Goal: Task Accomplishment & Management: Use online tool/utility

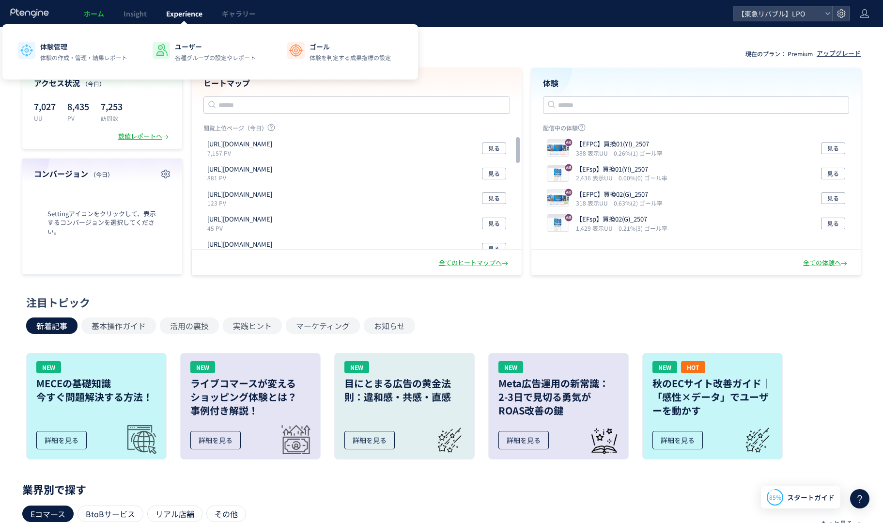
click at [187, 19] on link "Experience" at bounding box center [184, 13] width 56 height 27
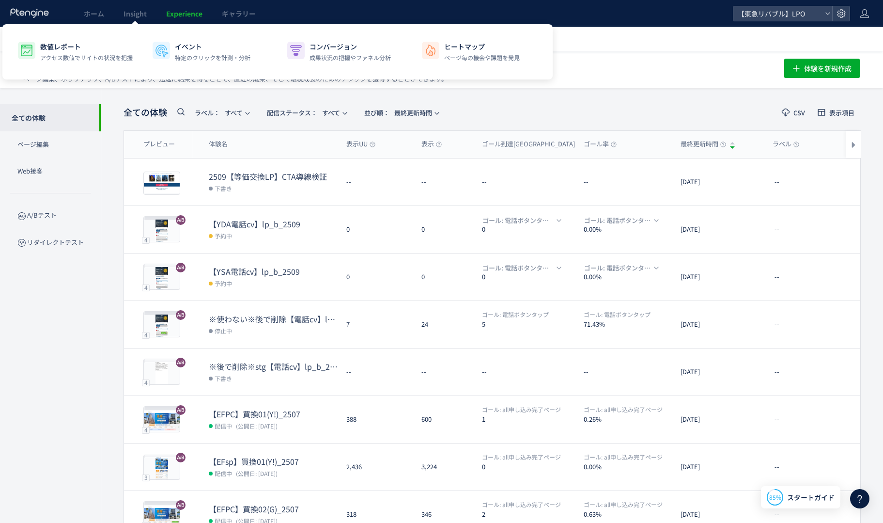
click at [136, 23] on div at bounding box center [135, 24] width 5 height 5
click at [138, 15] on span "Insight" at bounding box center [134, 14] width 23 height 10
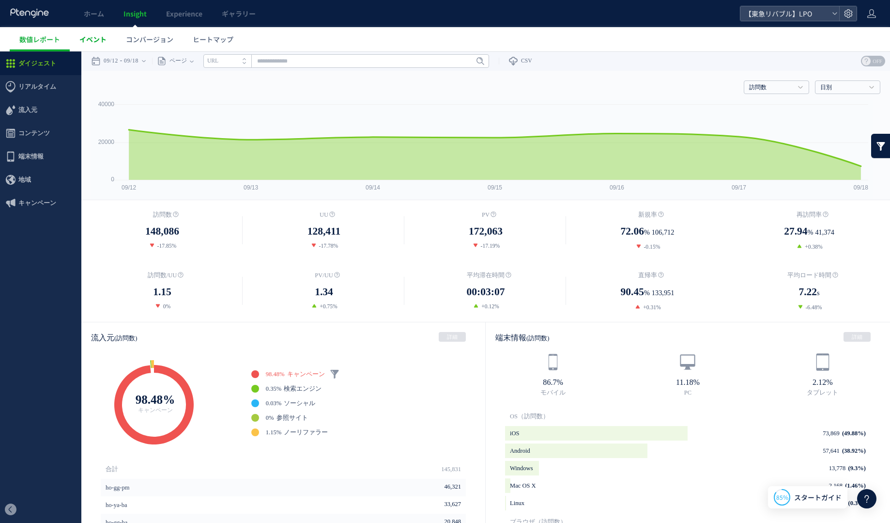
click at [98, 35] on span "イベント" at bounding box center [92, 39] width 27 height 10
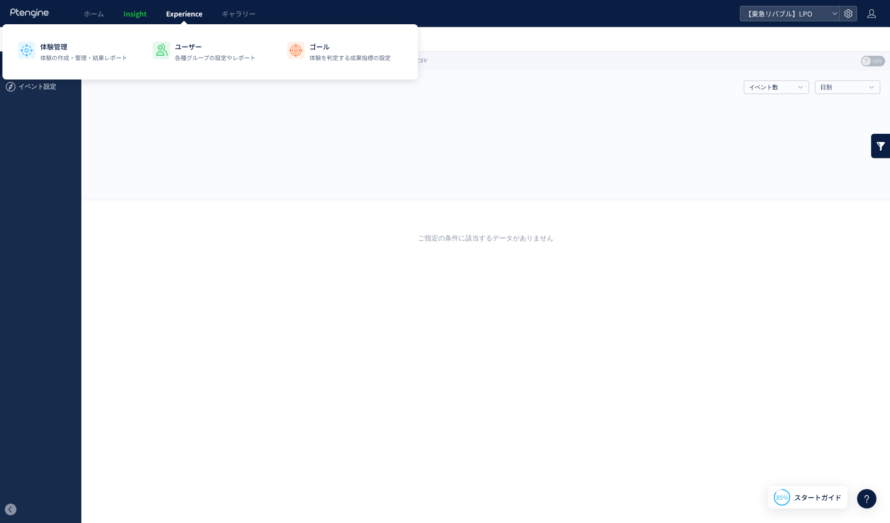
click at [181, 10] on span "Experience" at bounding box center [184, 14] width 36 height 10
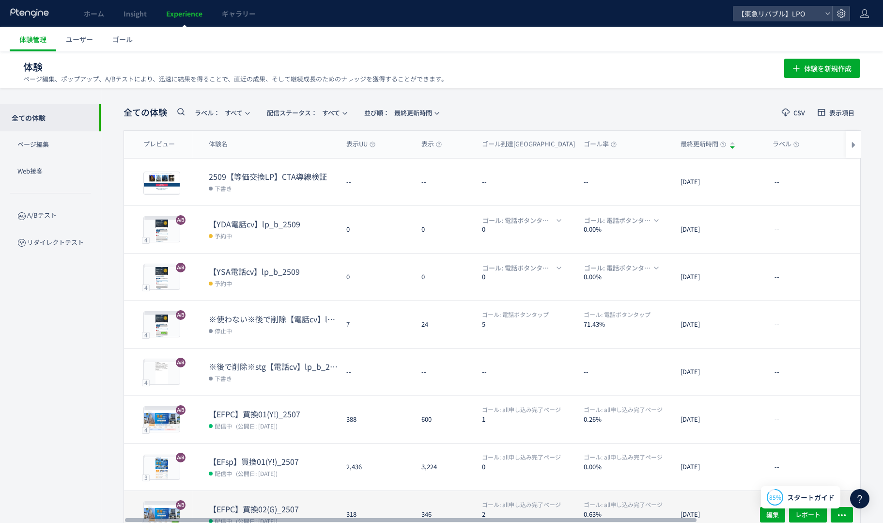
drag, startPoint x: 579, startPoint y: 518, endPoint x: 462, endPoint y: 499, distance: 118.3
click at [475, 517] on div at bounding box center [410, 520] width 571 height 6
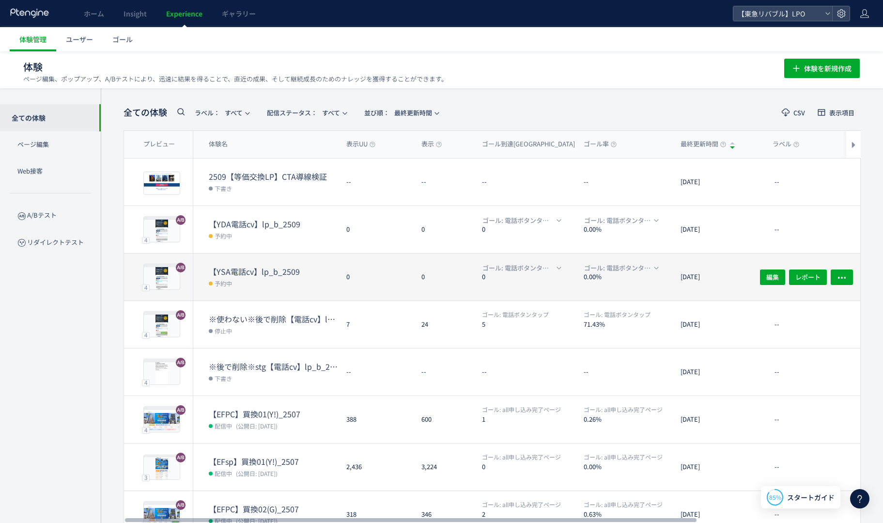
click at [231, 275] on dt "【YSA電話cv】lp_b_2509" at bounding box center [274, 271] width 130 height 11
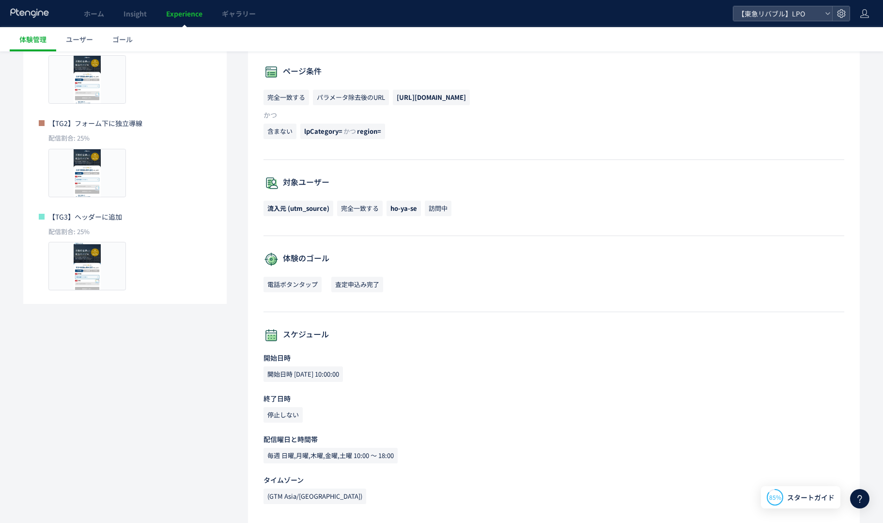
scroll to position [249, 0]
click at [29, 45] on link "体験管理" at bounding box center [33, 39] width 46 height 24
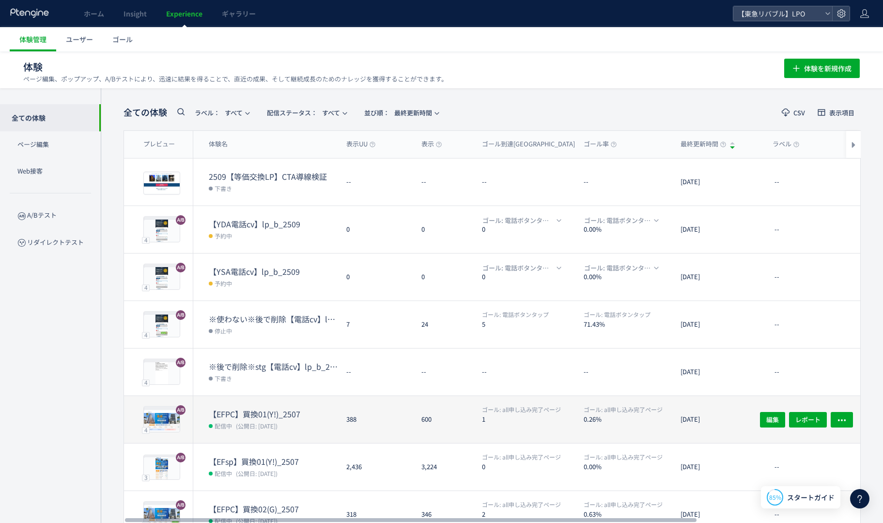
click at [274, 424] on span "(公開日: [DATE])" at bounding box center [257, 425] width 42 height 8
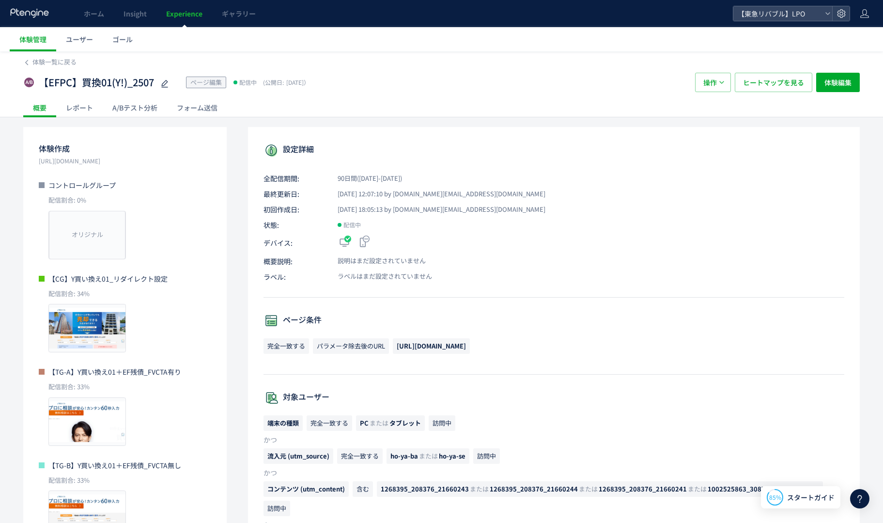
click at [81, 109] on div "レポート" at bounding box center [79, 107] width 46 height 19
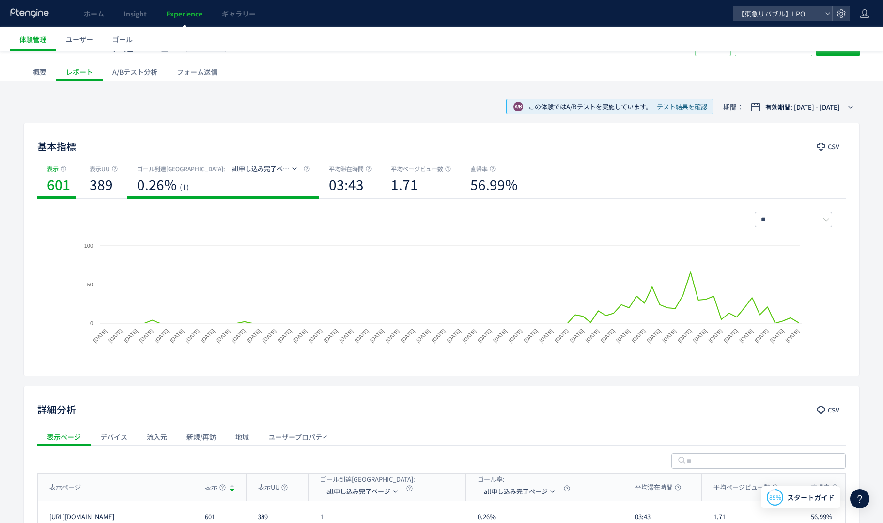
scroll to position [128, 0]
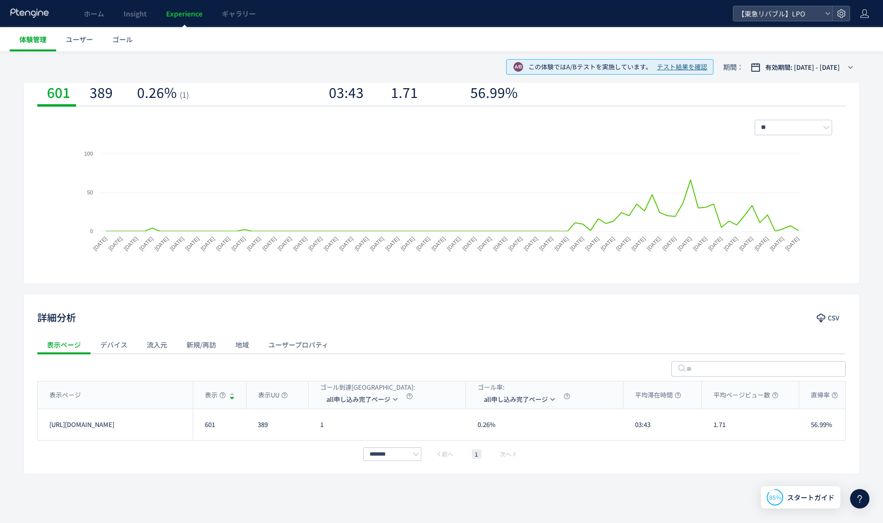
click at [47, 43] on link "体験管理" at bounding box center [33, 39] width 46 height 24
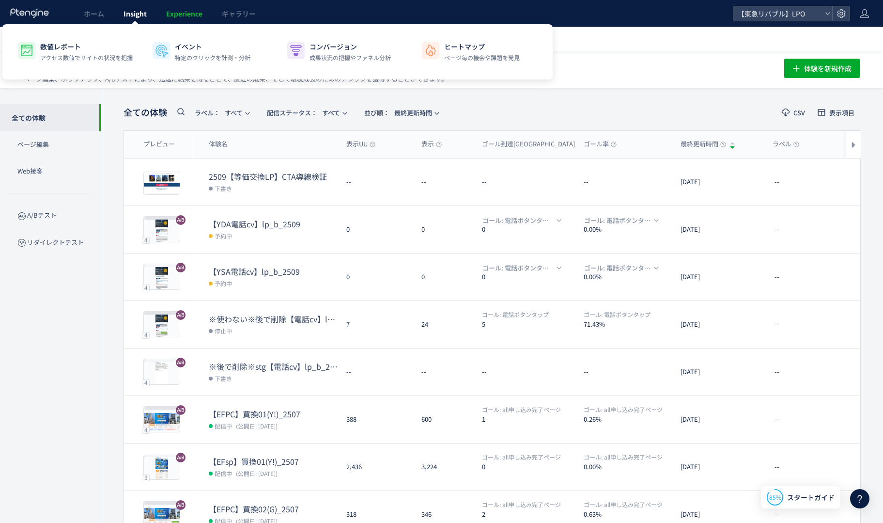
click at [131, 17] on span "Insight" at bounding box center [134, 14] width 23 height 10
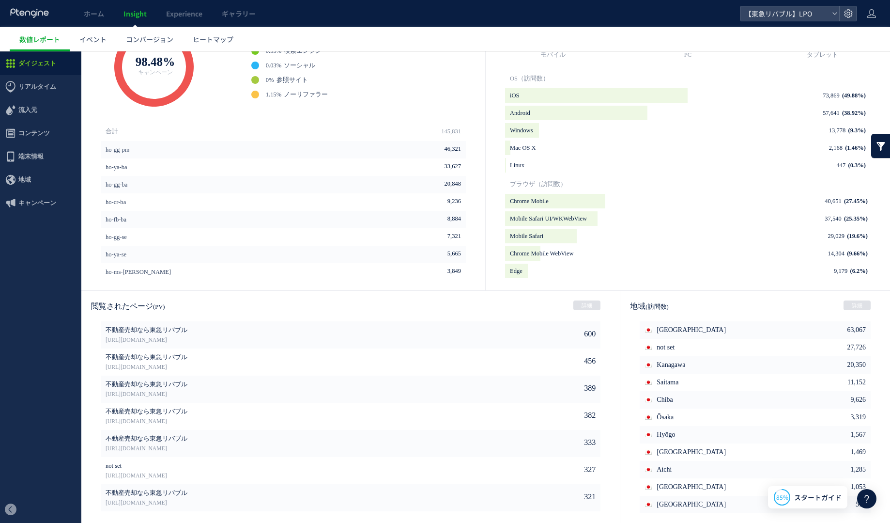
scroll to position [339, 0]
click at [162, 41] on span "コンバージョン" at bounding box center [149, 39] width 47 height 10
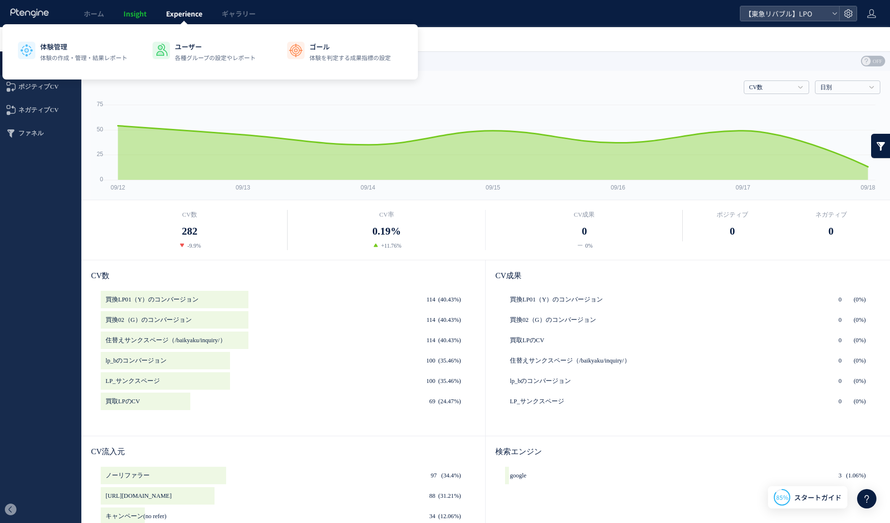
click at [182, 15] on span "Experience" at bounding box center [184, 14] width 36 height 10
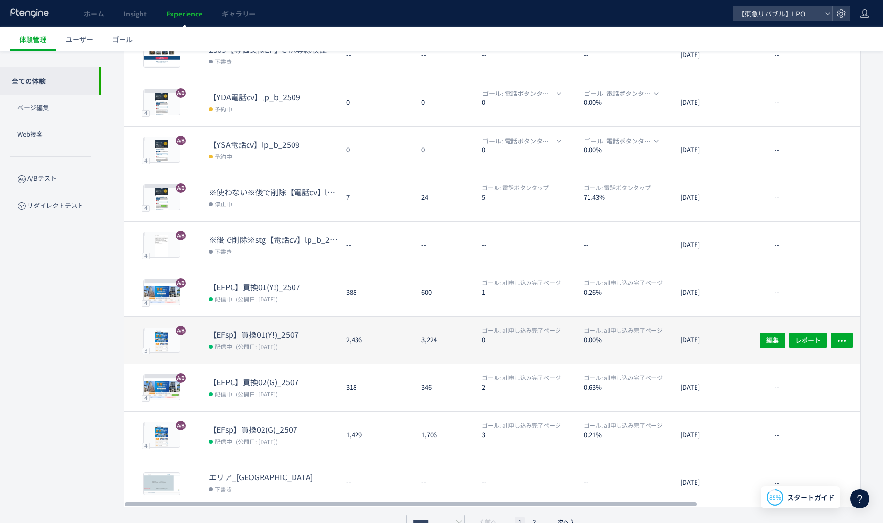
scroll to position [146, 0]
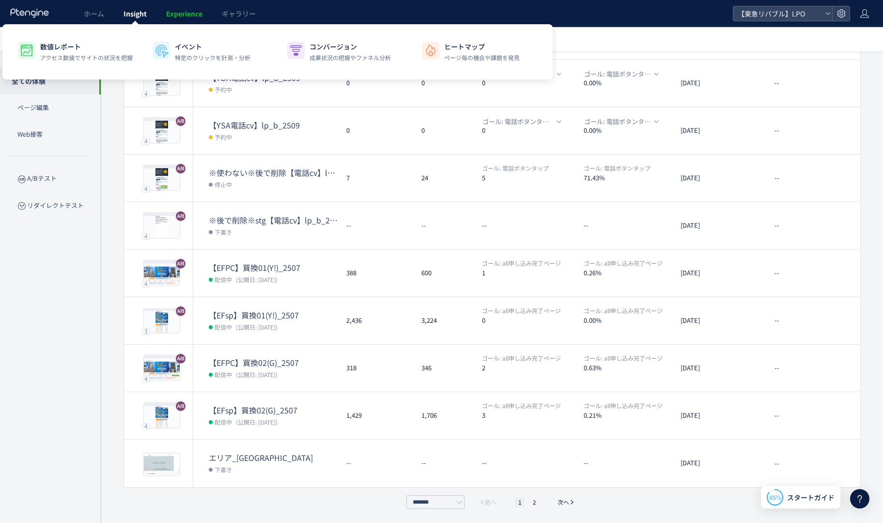
click at [130, 17] on span "Insight" at bounding box center [134, 14] width 23 height 10
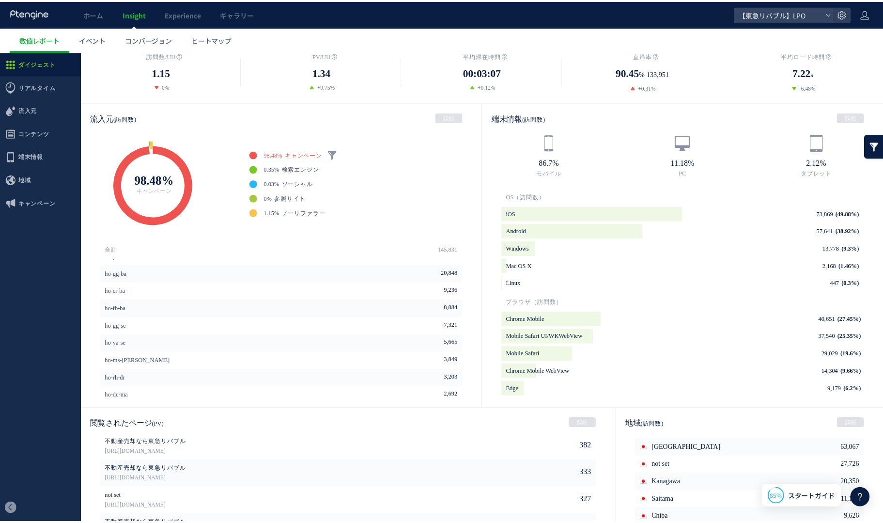
scroll to position [242, 0]
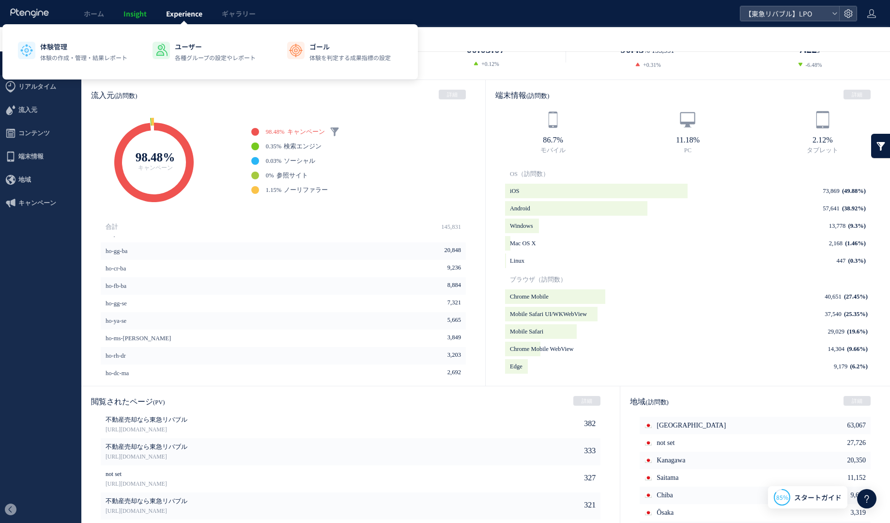
click at [192, 14] on span "Experience" at bounding box center [184, 14] width 36 height 10
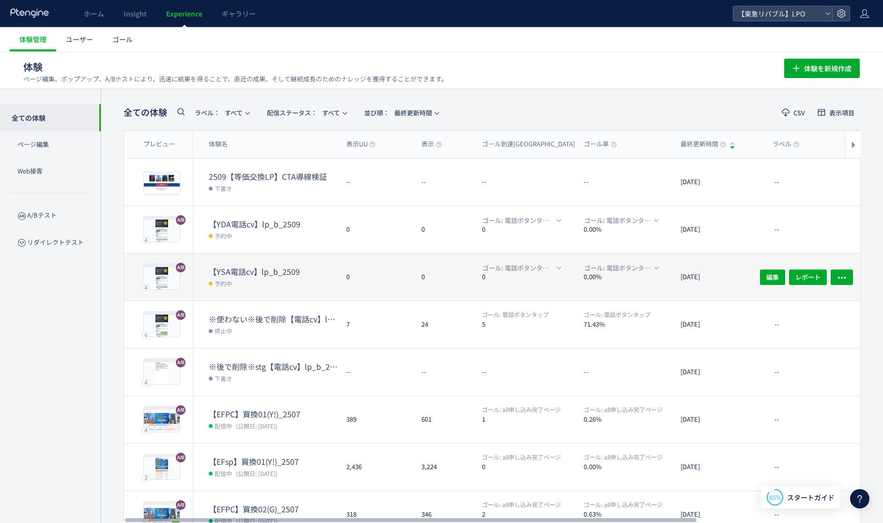
click at [233, 277] on dd "予約中" at bounding box center [274, 283] width 130 height 13
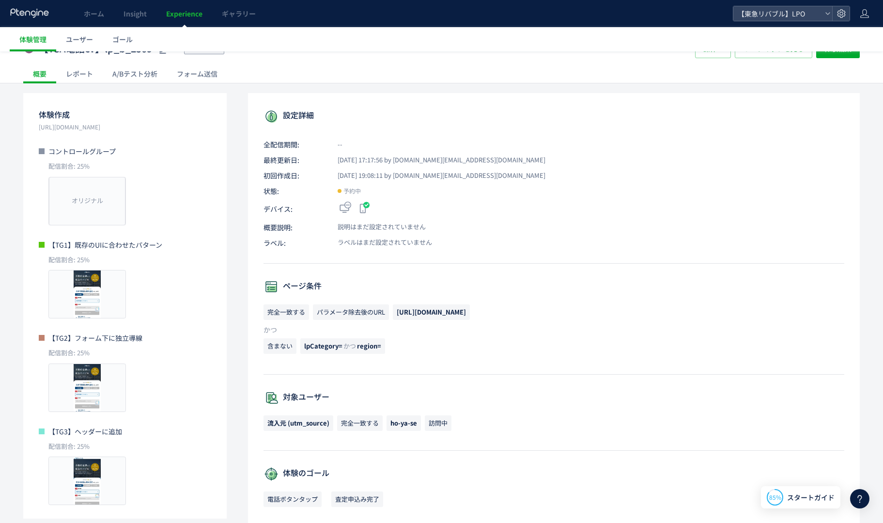
scroll to position [48, 0]
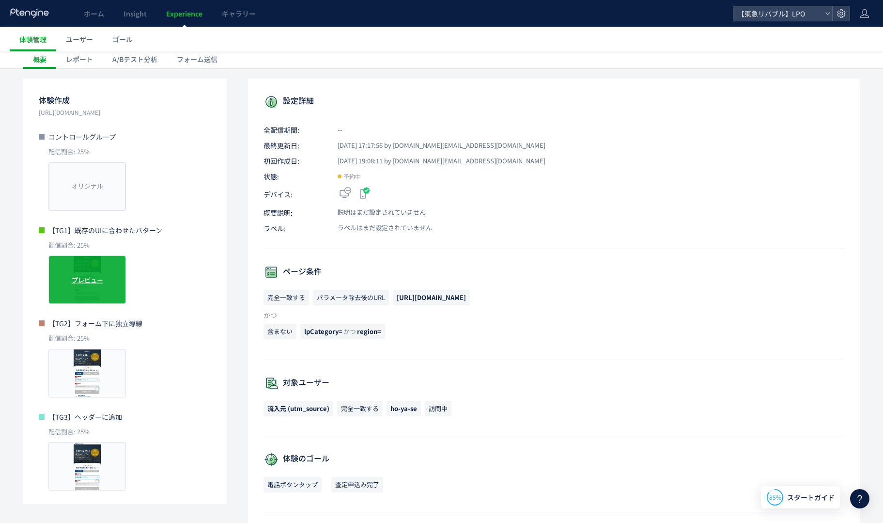
click at [99, 277] on span "プレビュー" at bounding box center [87, 279] width 31 height 9
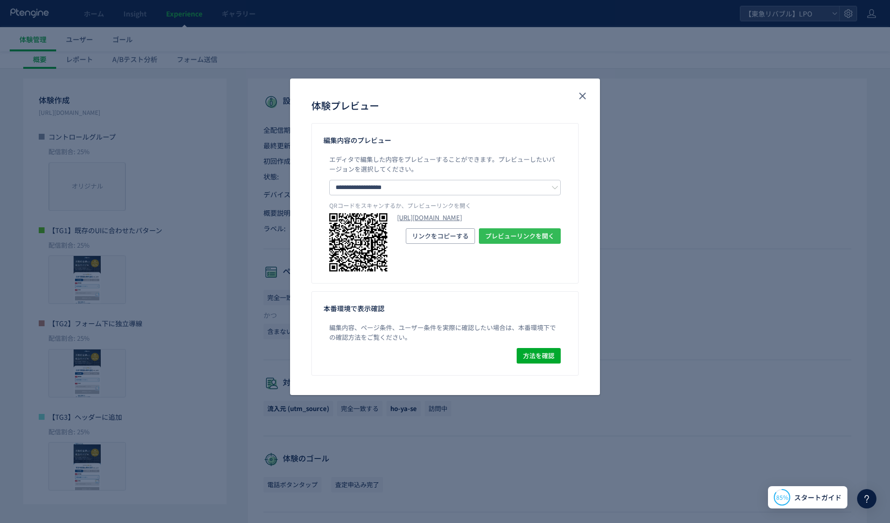
click at [504, 244] on span "プレビューリンクを開く" at bounding box center [519, 235] width 69 height 15
click at [207, 154] on div "**********" at bounding box center [445, 261] width 890 height 523
click at [584, 92] on icon "close" at bounding box center [583, 96] width 12 height 12
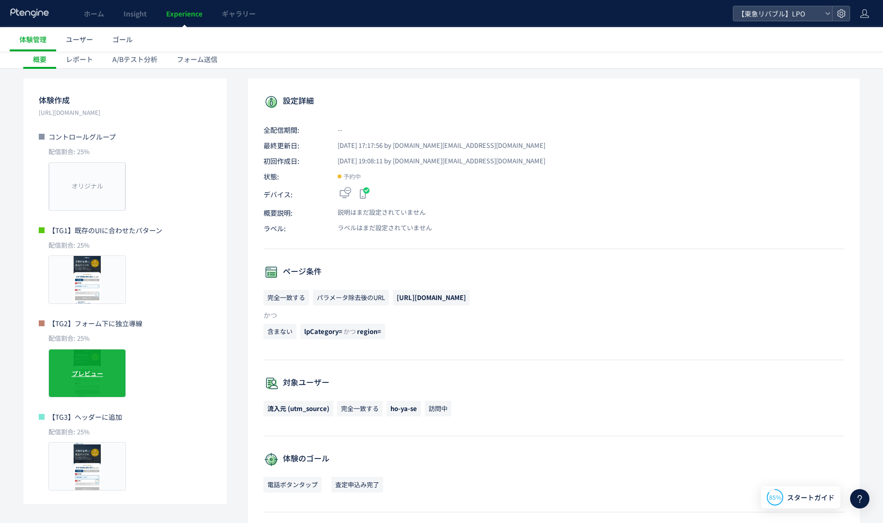
click at [100, 378] on div "プレビュー" at bounding box center [86, 373] width 77 height 48
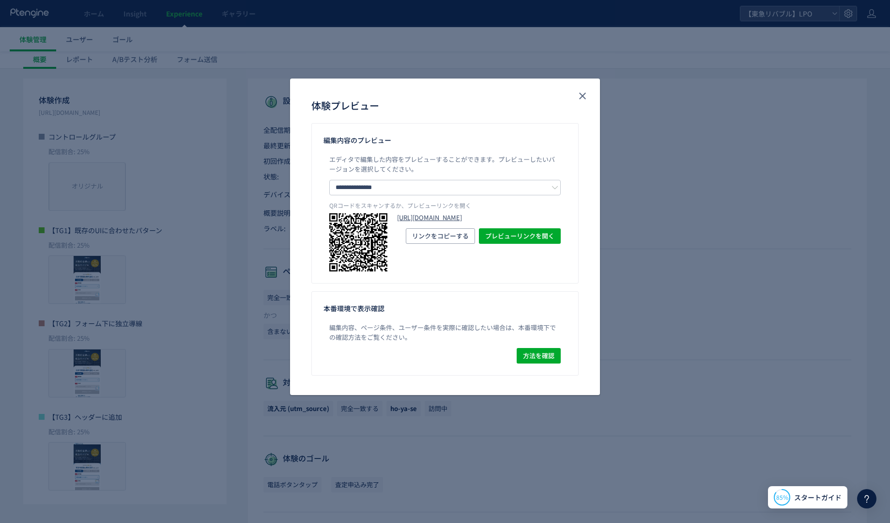
click at [472, 222] on link "[URL][DOMAIN_NAME]" at bounding box center [479, 217] width 164 height 9
click at [123, 89] on div "**********" at bounding box center [445, 261] width 890 height 523
click at [577, 98] on icon "close" at bounding box center [583, 96] width 12 height 12
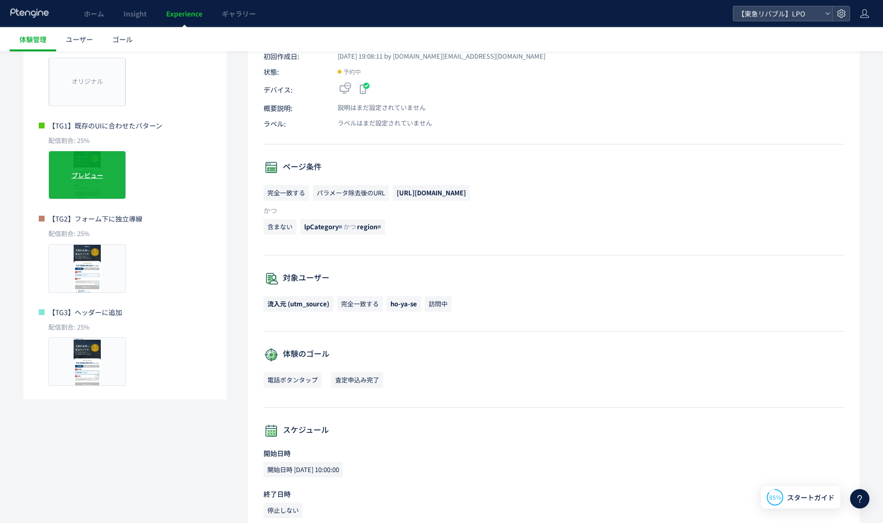
scroll to position [194, 0]
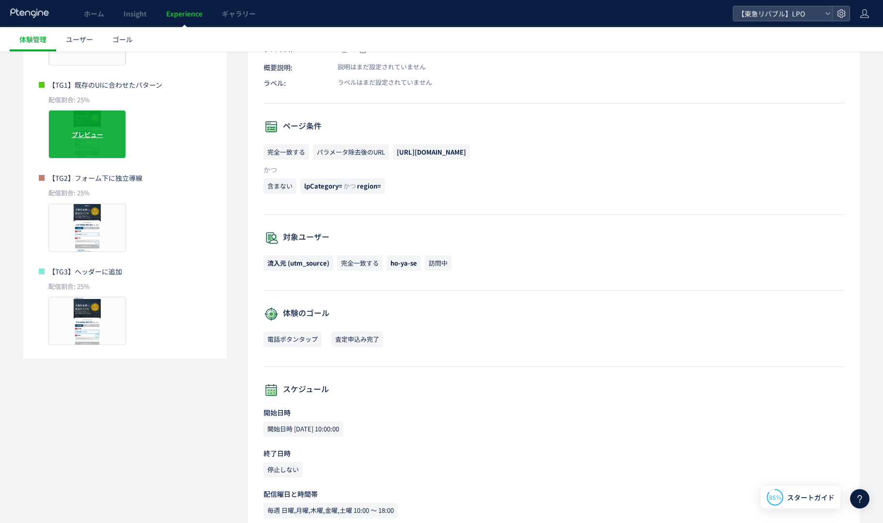
click at [82, 139] on span "プレビュー" at bounding box center [87, 134] width 31 height 9
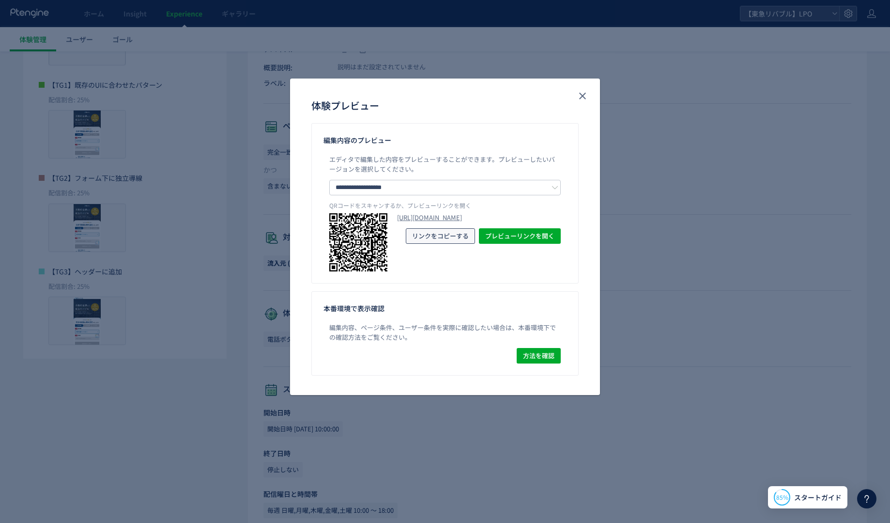
click at [442, 244] on span "リンクをコピーする" at bounding box center [440, 235] width 57 height 15
click at [589, 100] on button "close" at bounding box center [582, 95] width 15 height 15
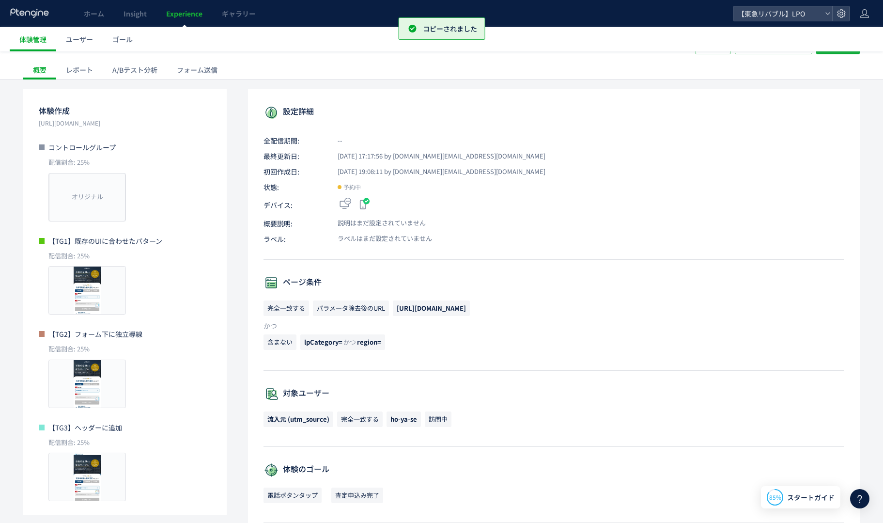
scroll to position [0, 0]
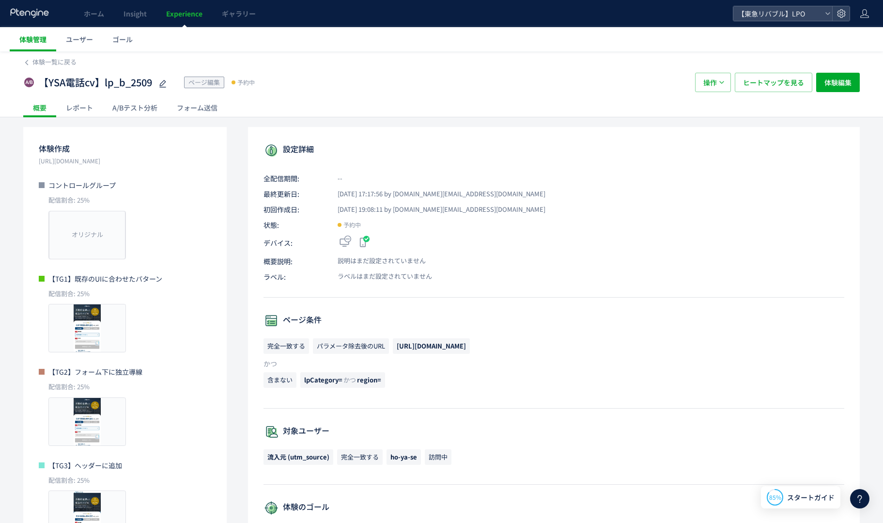
click at [24, 45] on link "体験管理" at bounding box center [33, 39] width 46 height 24
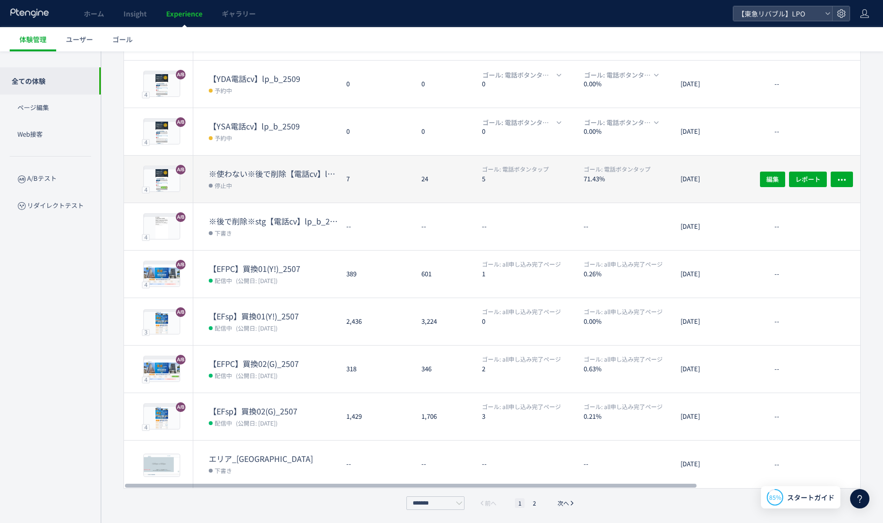
scroll to position [146, 0]
